Goal: Use online tool/utility: Utilize a website feature to perform a specific function

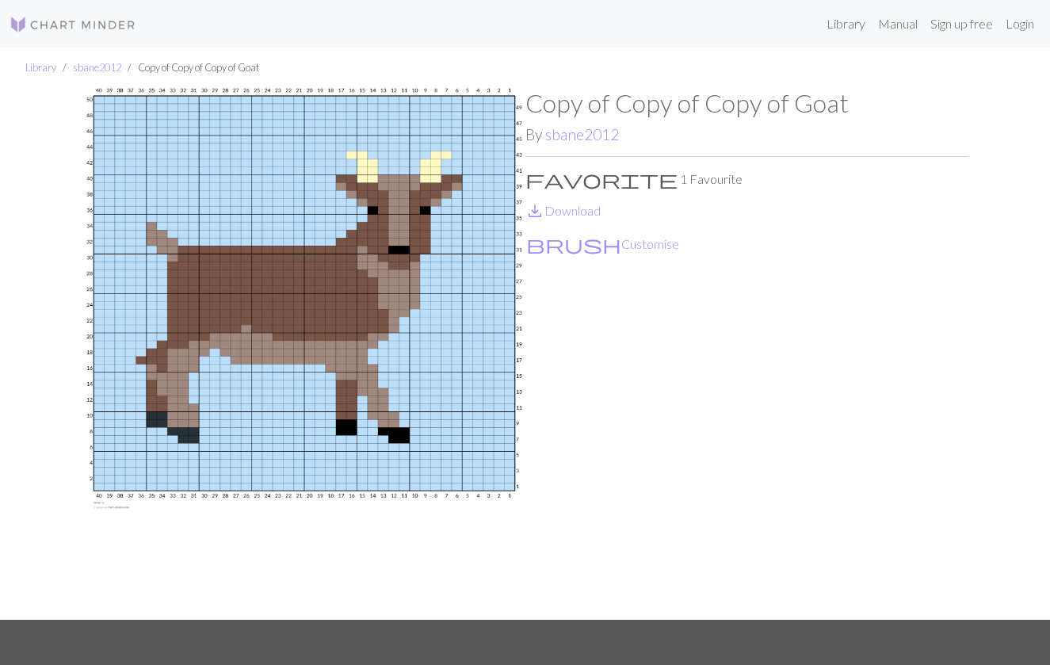
click at [41, 33] on img at bounding box center [73, 24] width 127 height 19
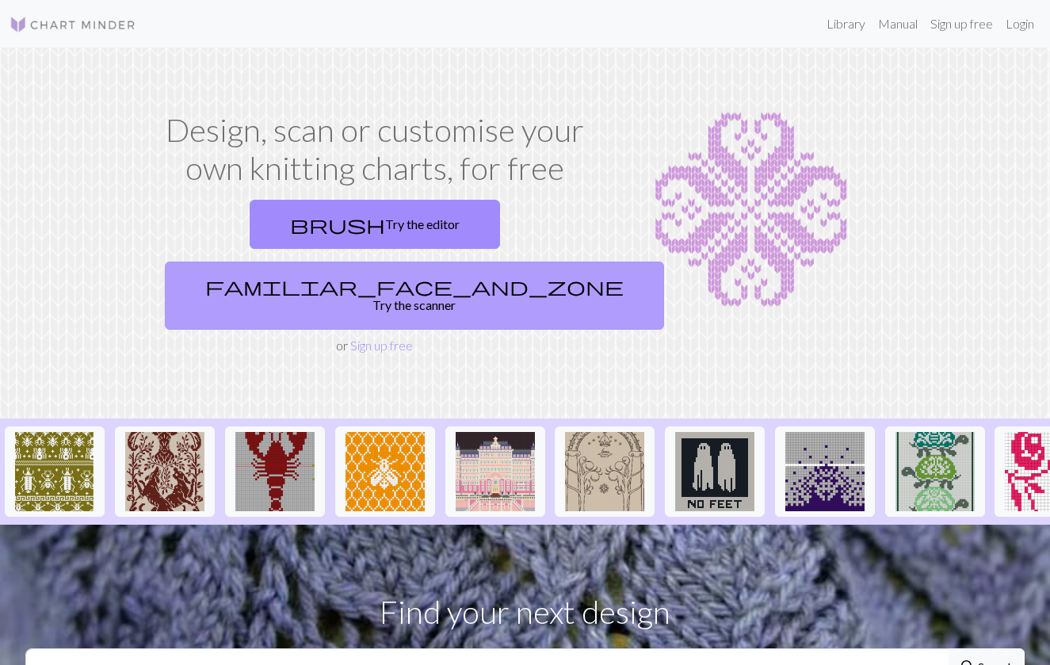
click at [453, 261] on link "familiar_face_and_zone Try the scanner" at bounding box center [414, 295] width 499 height 68
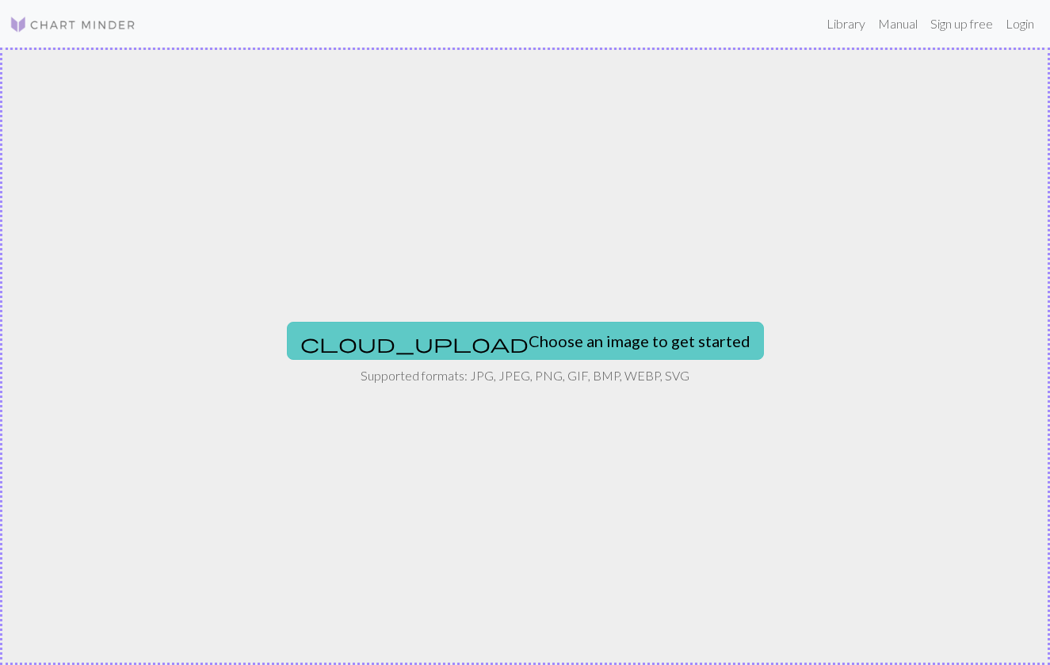
click at [474, 353] on button "cloud_upload Choose an image to get started" at bounding box center [525, 341] width 477 height 38
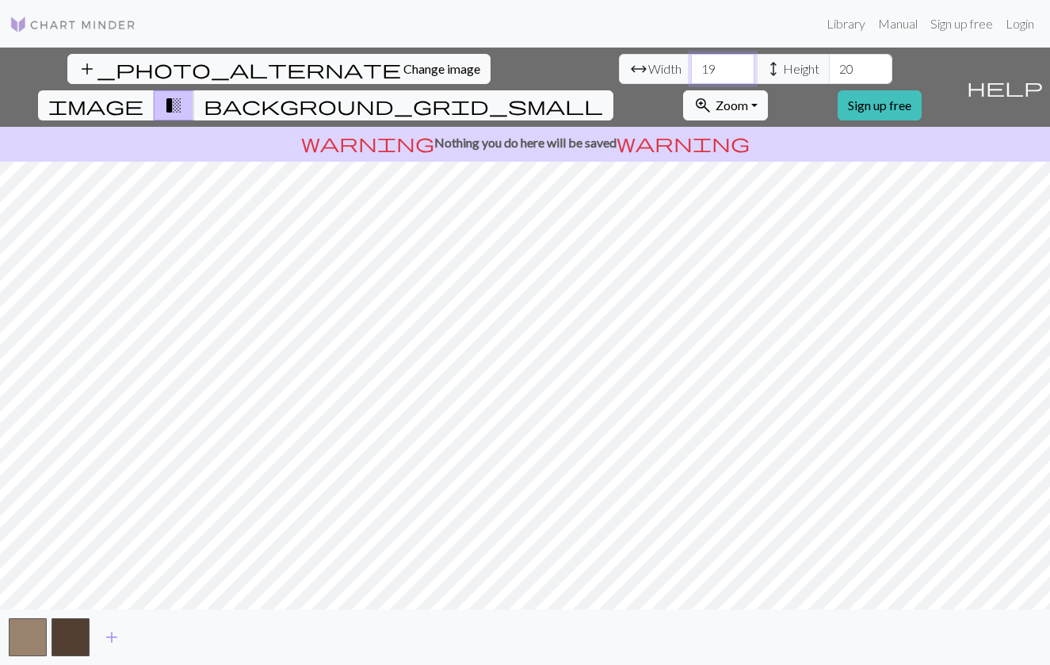
click at [691, 65] on input "19" at bounding box center [722, 69] width 63 height 30
type input "50"
click at [143, 94] on span "image" at bounding box center [95, 105] width 95 height 22
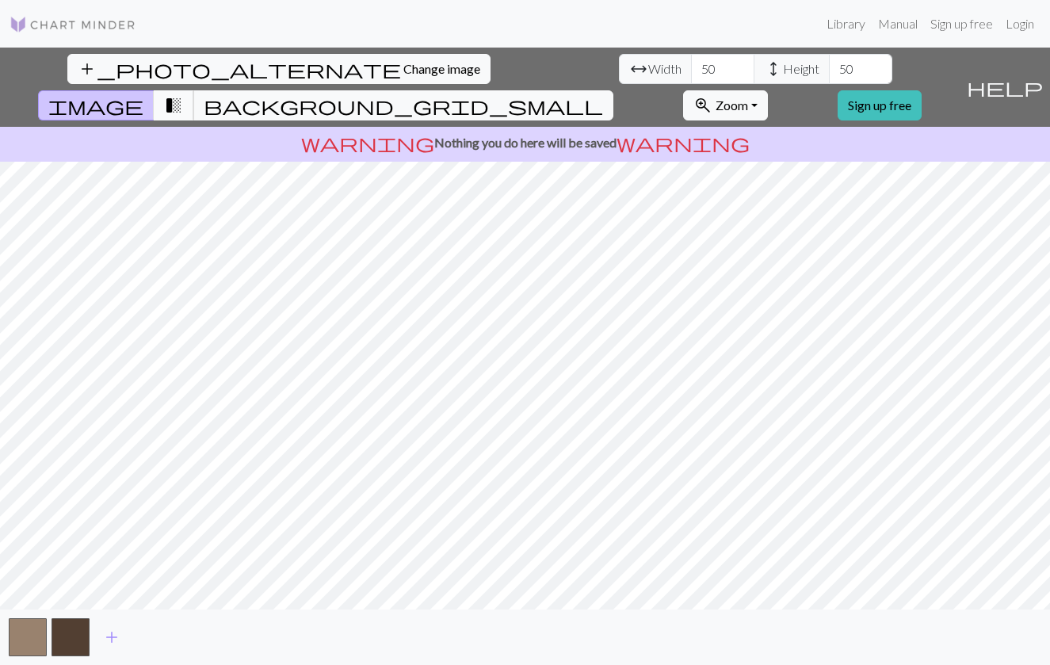
click at [183, 94] on span "transition_fade" at bounding box center [173, 105] width 19 height 22
click at [603, 94] on span "background_grid_small" at bounding box center [403, 105] width 399 height 22
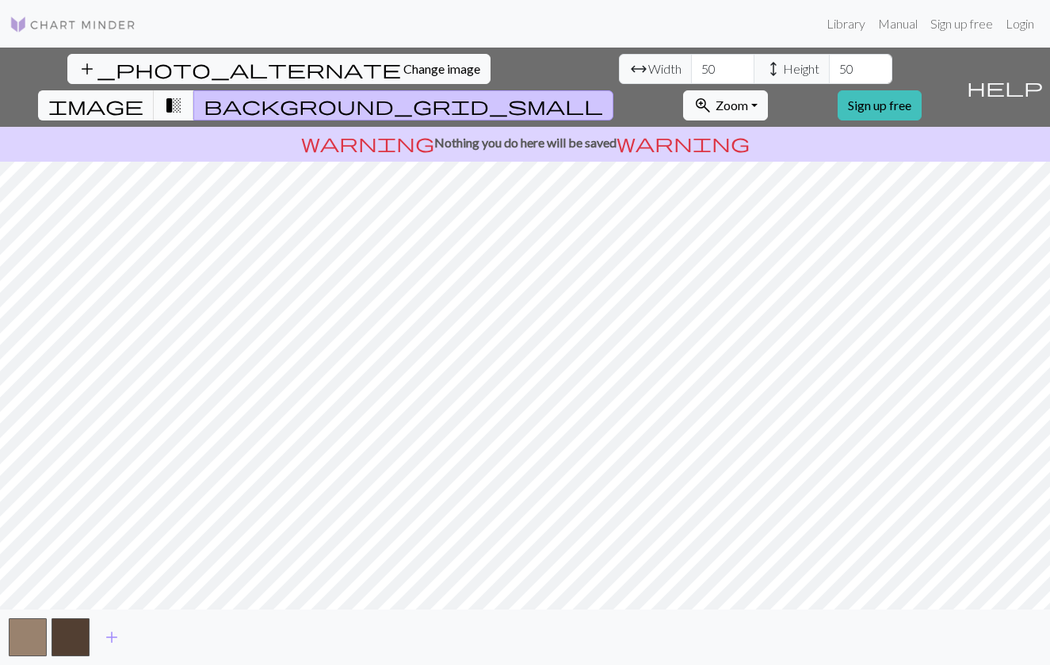
click at [183, 94] on span "transition_fade" at bounding box center [173, 105] width 19 height 22
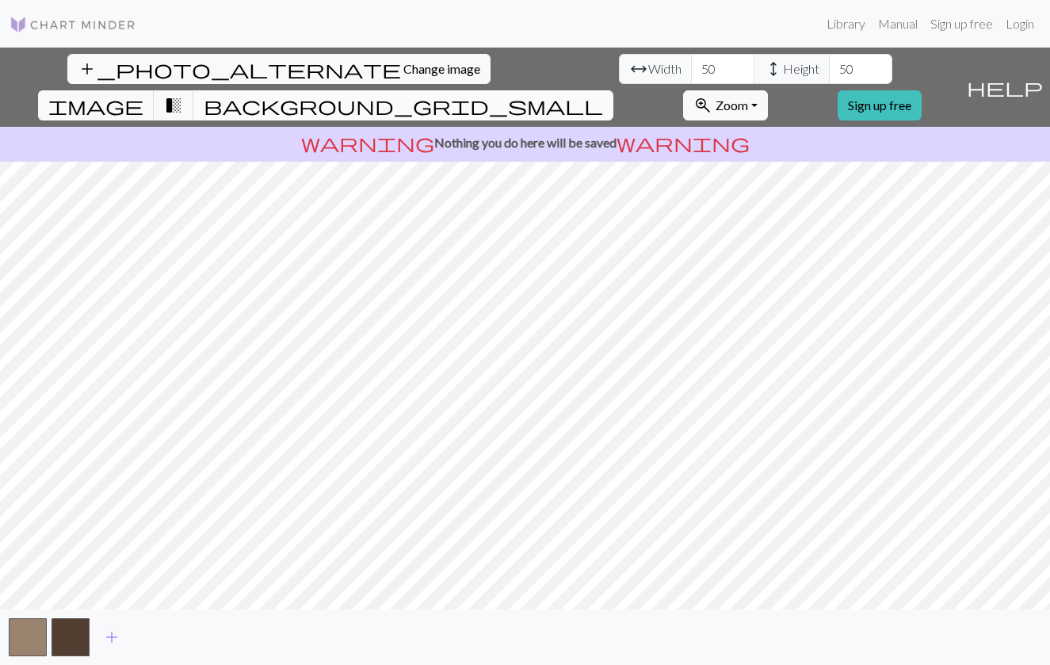
click at [603, 94] on span "background_grid_small" at bounding box center [403, 105] width 399 height 22
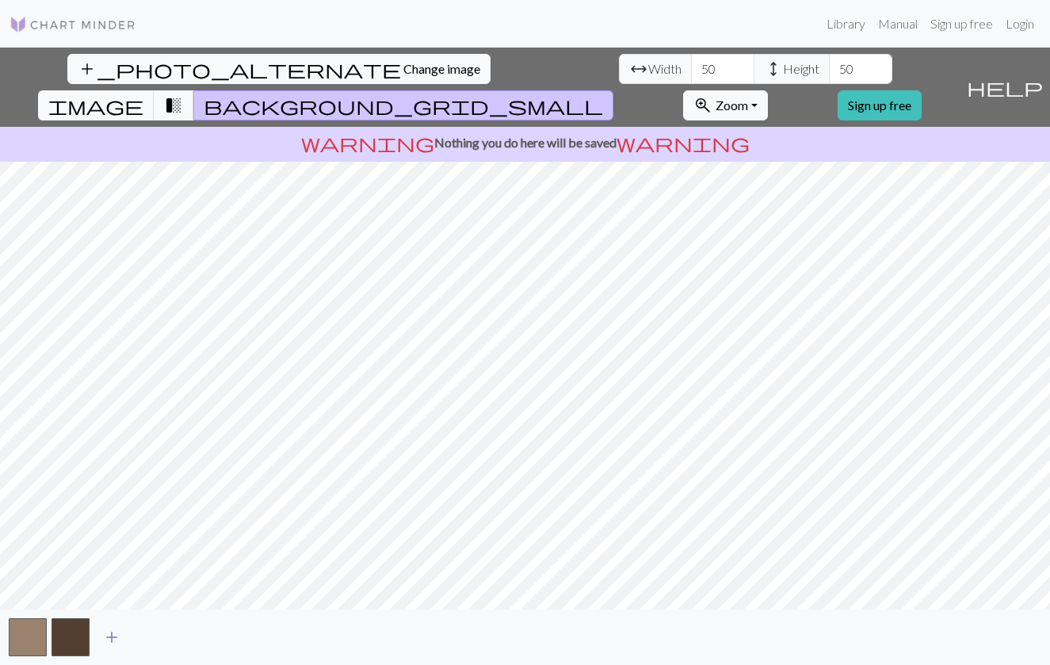
click at [109, 638] on span "add" at bounding box center [111, 637] width 19 height 22
click at [151, 635] on span "add" at bounding box center [154, 637] width 19 height 22
click at [151, 635] on button "button" at bounding box center [156, 637] width 38 height 38
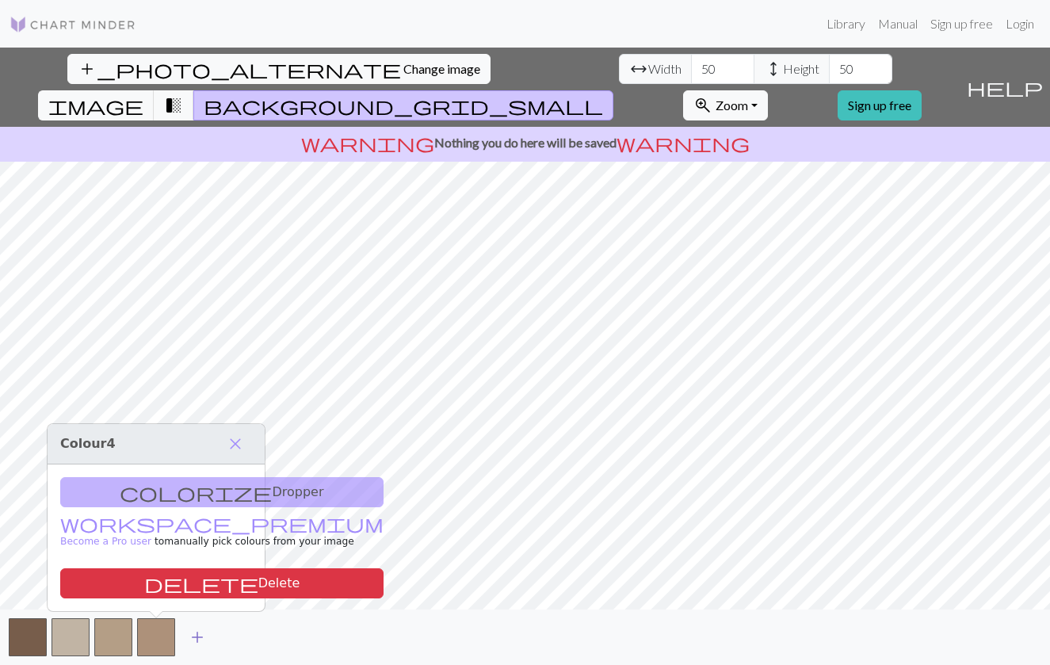
click at [192, 638] on span "add" at bounding box center [197, 637] width 19 height 22
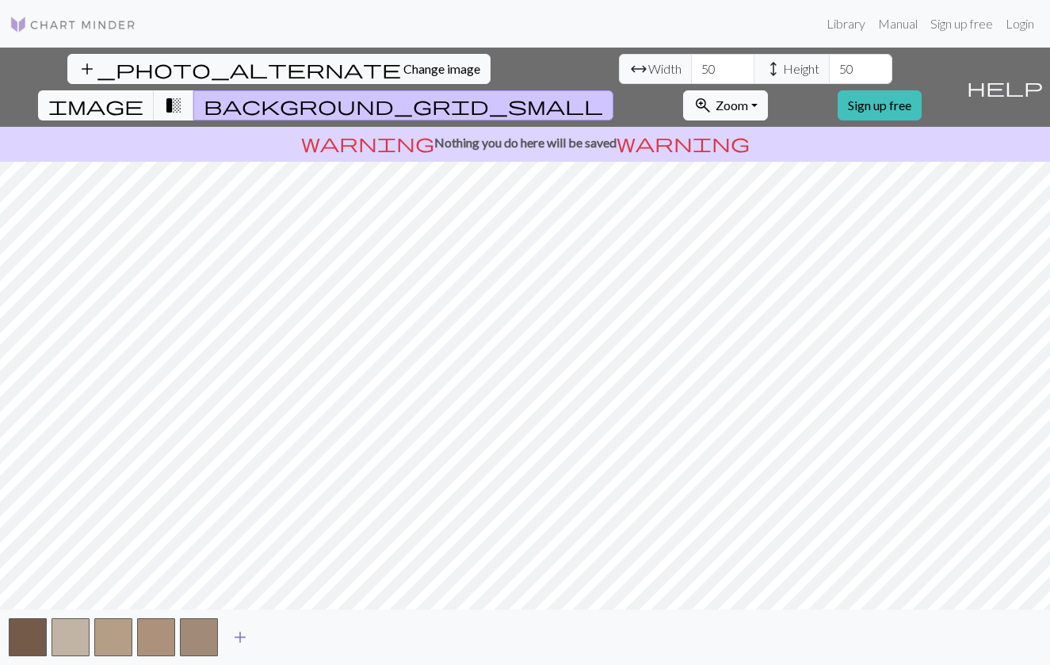
click at [241, 644] on span "add" at bounding box center [240, 637] width 19 height 22
click at [691, 70] on input "50" at bounding box center [722, 69] width 63 height 30
type input "30"
click at [753, 57] on span "height Height" at bounding box center [791, 69] width 76 height 30
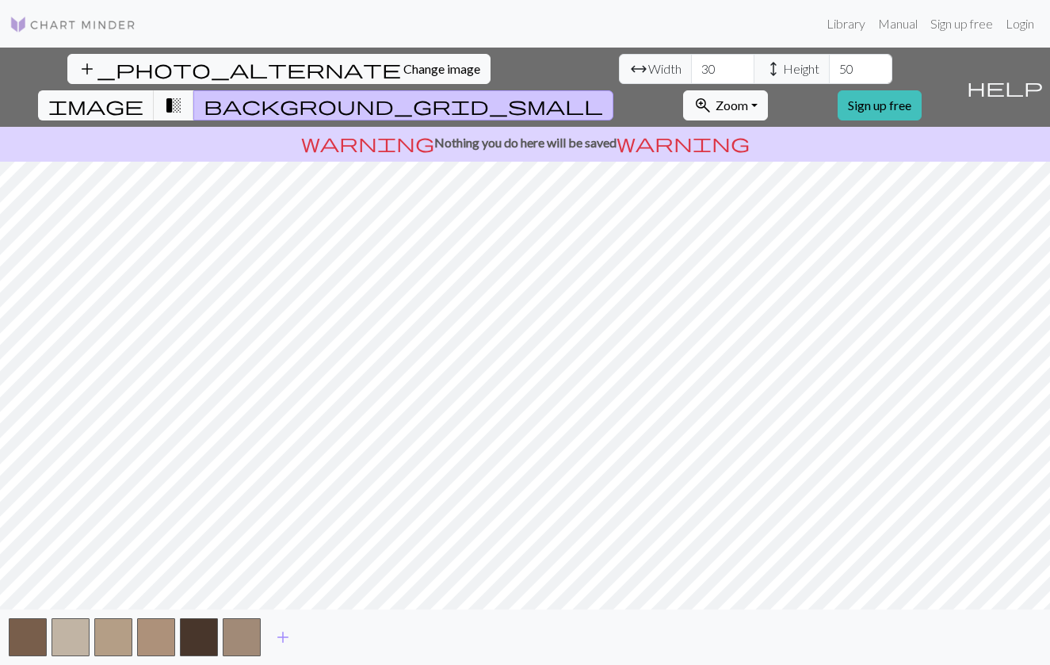
click at [753, 57] on span "height Height" at bounding box center [791, 69] width 76 height 30
click at [829, 67] on input "50" at bounding box center [860, 69] width 63 height 30
click at [829, 63] on input "50" at bounding box center [860, 69] width 63 height 30
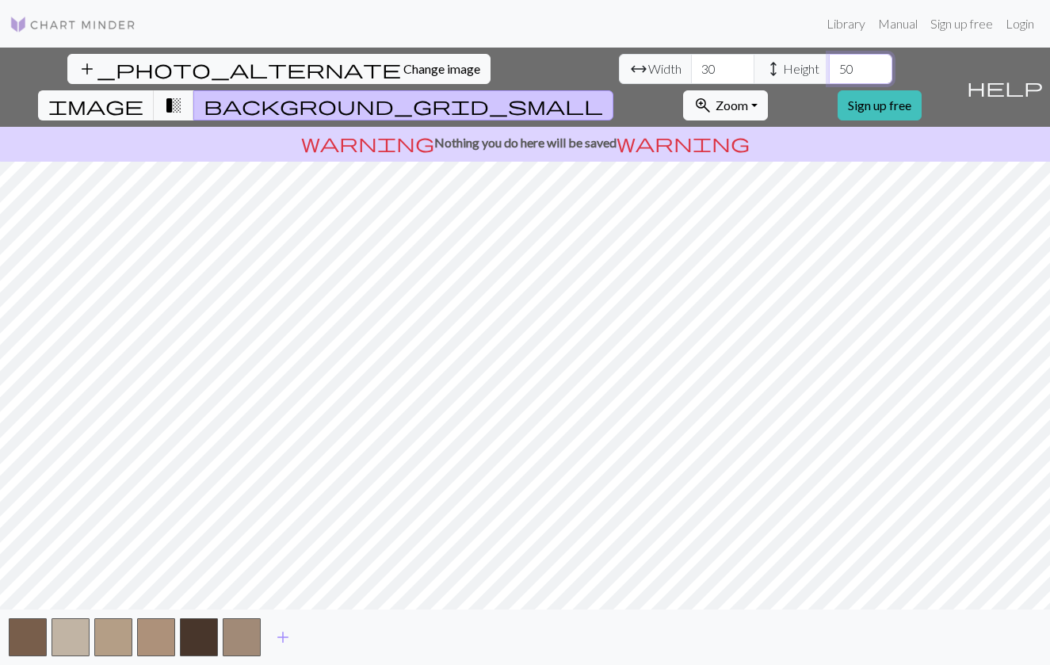
type input "5"
type input "30"
